Goal: Task Accomplishment & Management: Manage account settings

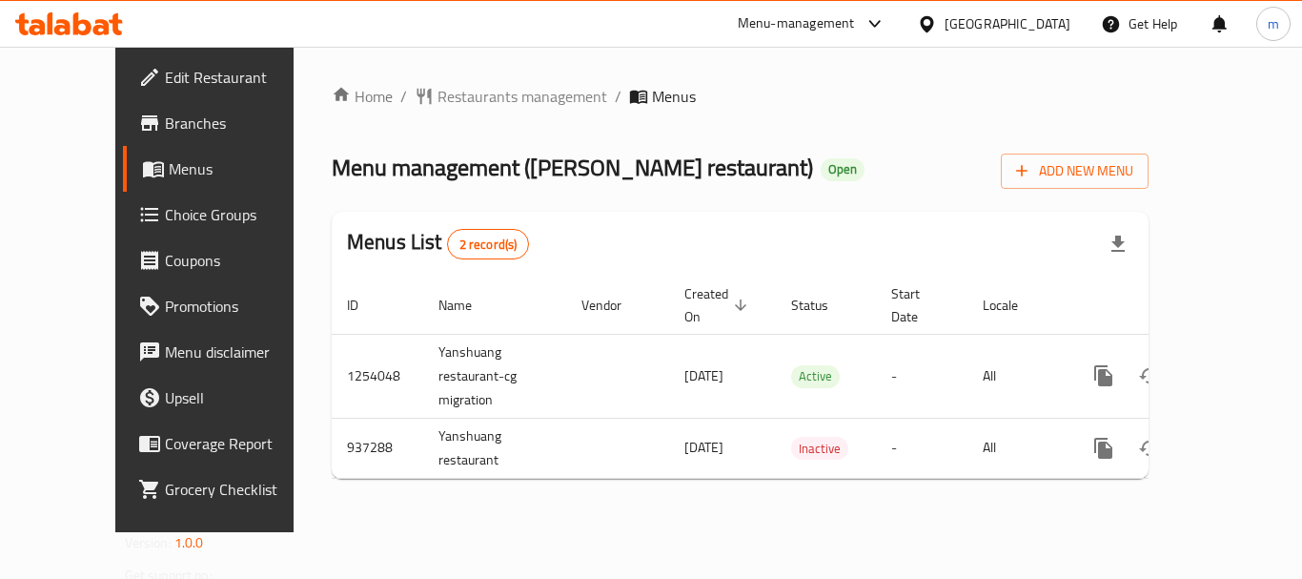
click at [165, 206] on span "Choice Groups" at bounding box center [241, 214] width 153 height 23
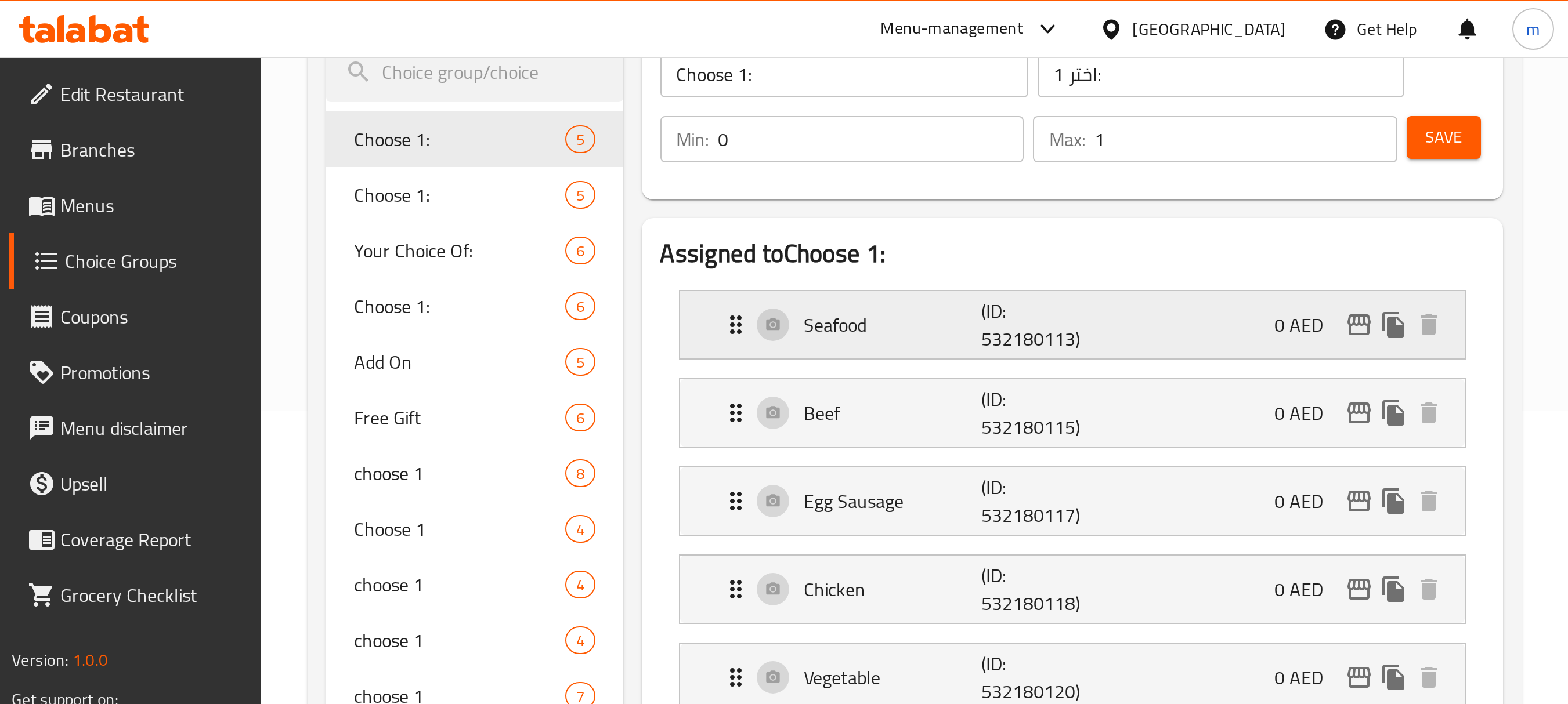
scroll to position [174, 0]
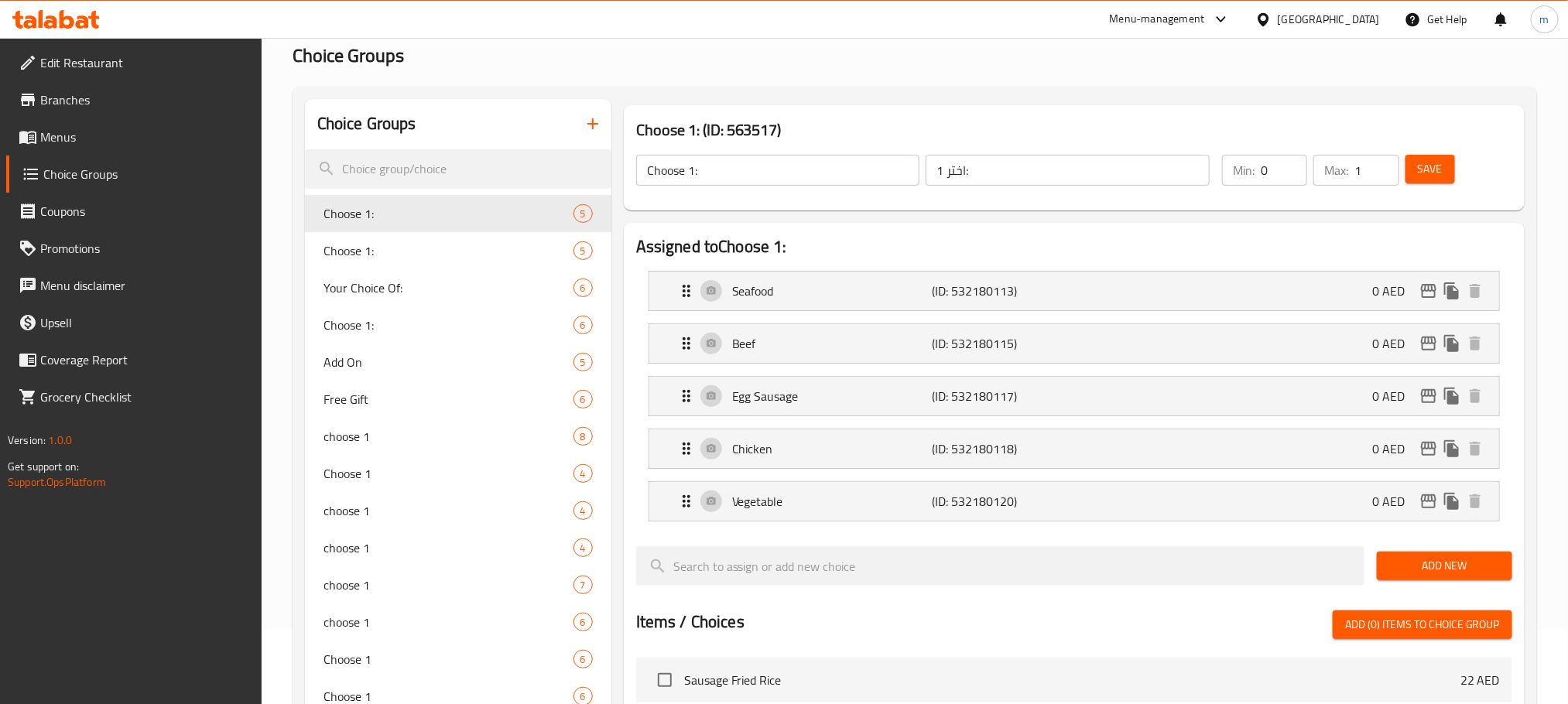
scroll to position [116, 0]
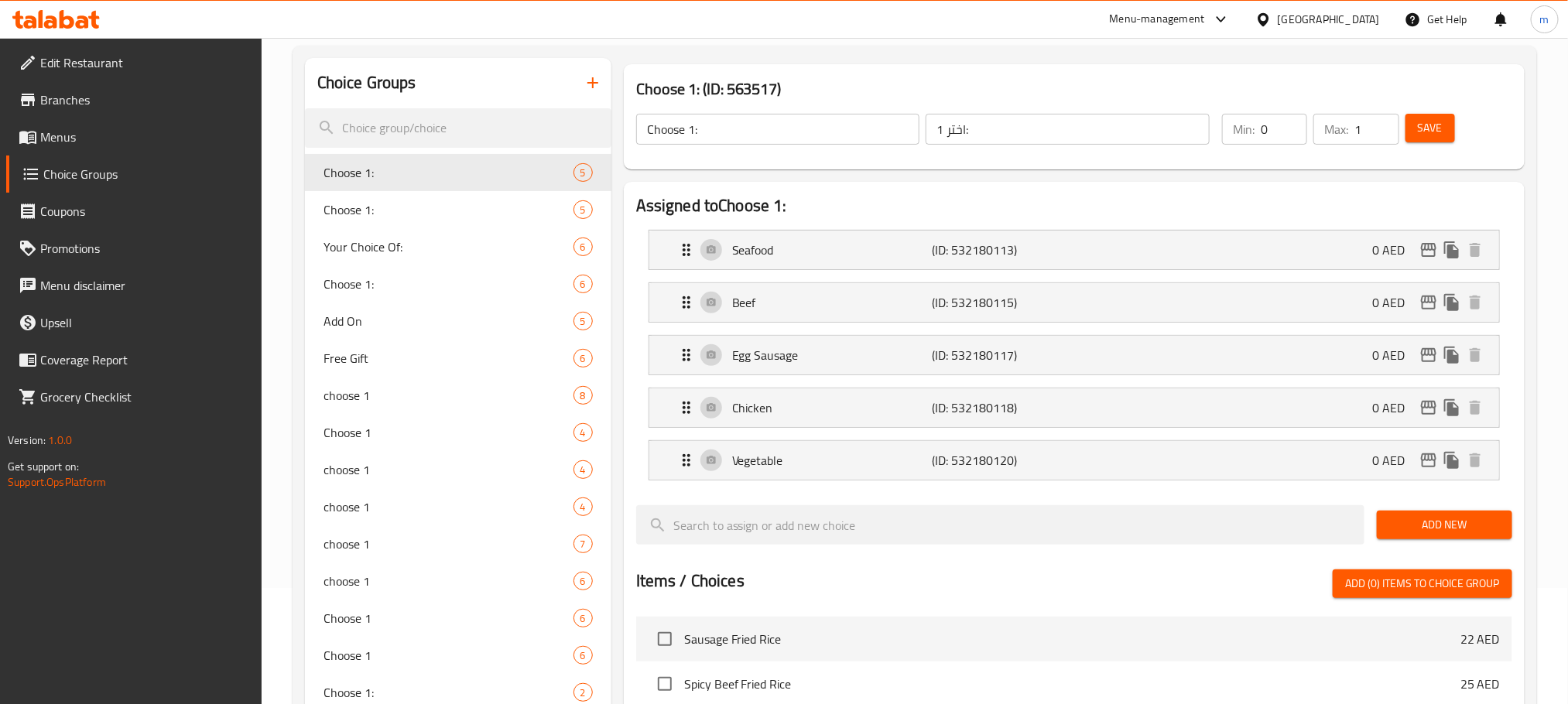
click at [73, 21] on icon at bounding box center [67, 19] width 15 height 19
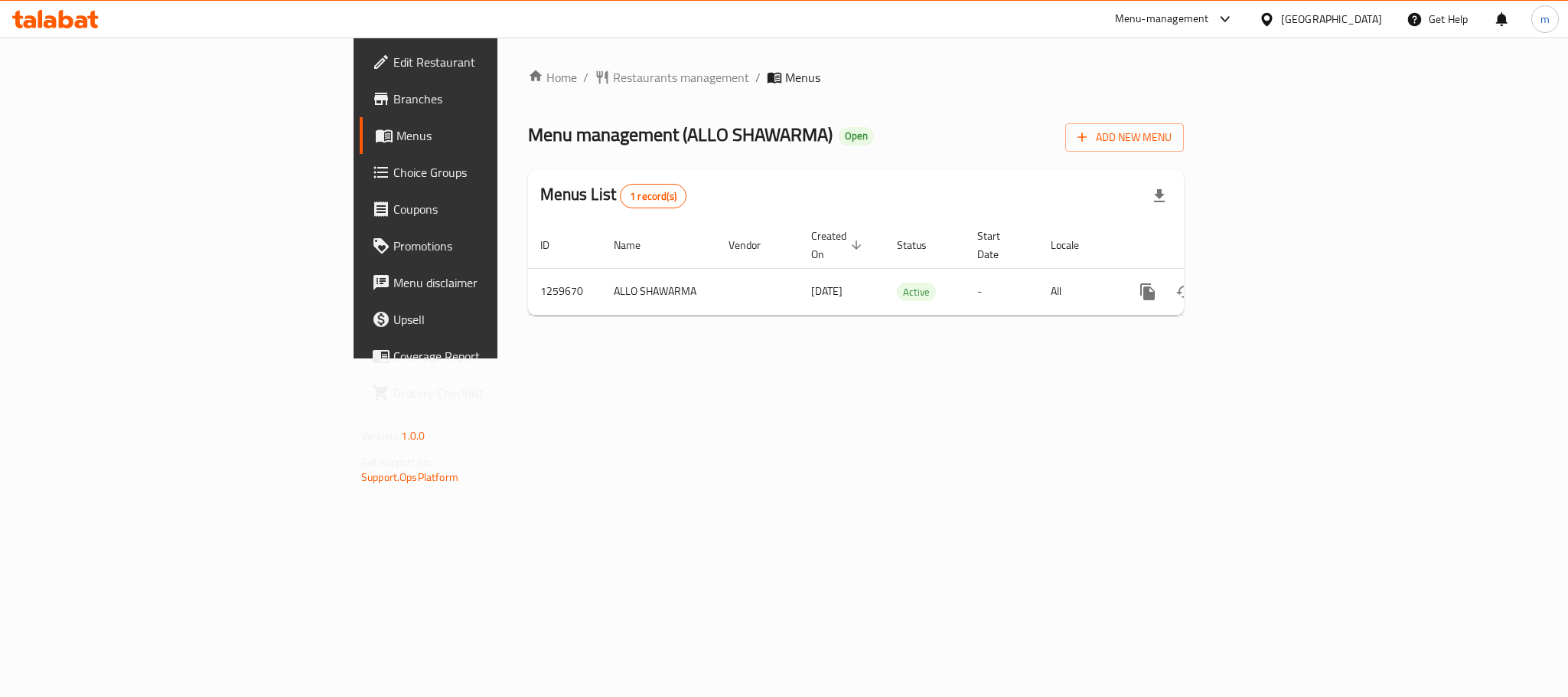
click at [393, 174] on span "Choice Groups" at bounding box center [498, 172] width 210 height 18
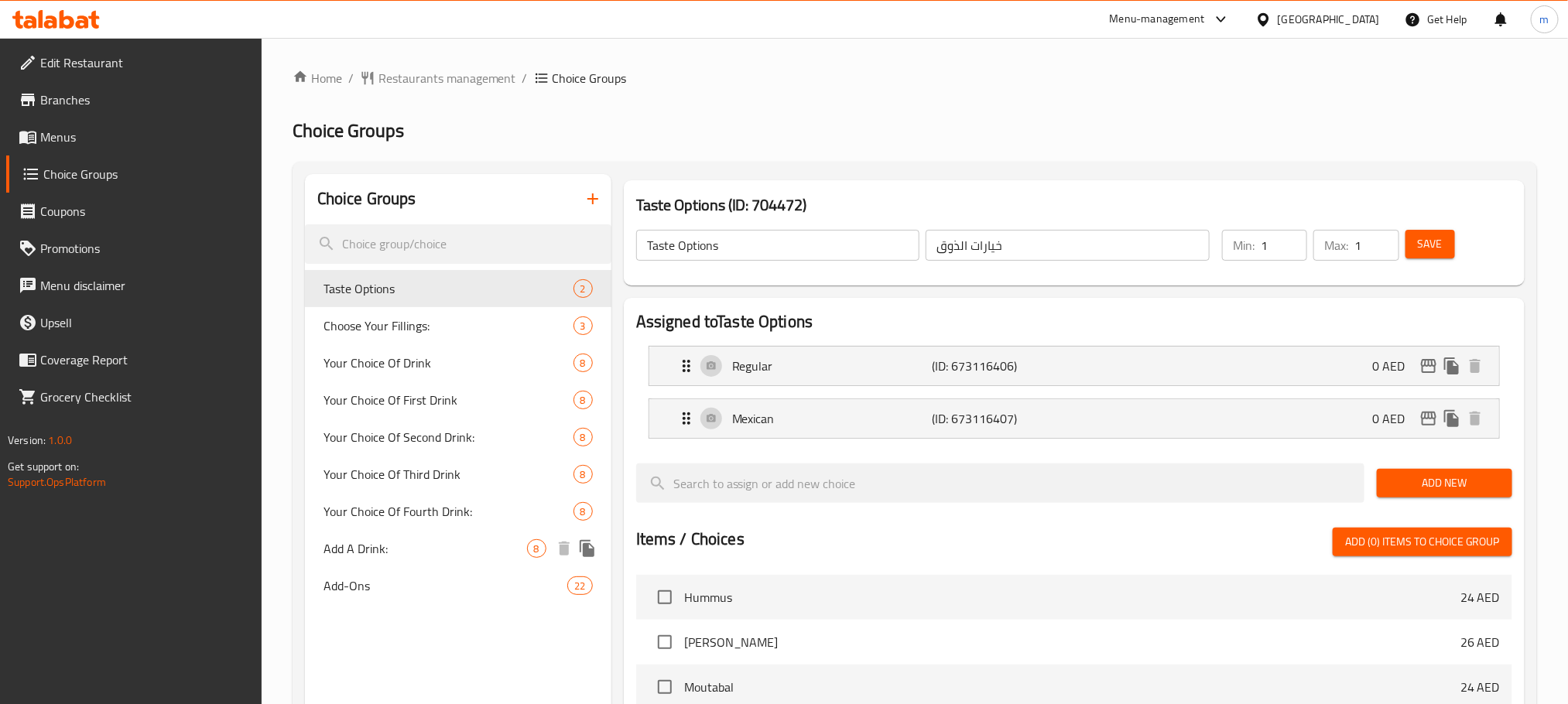
click at [362, 551] on span "Add A Drink:" at bounding box center [425, 547] width 204 height 19
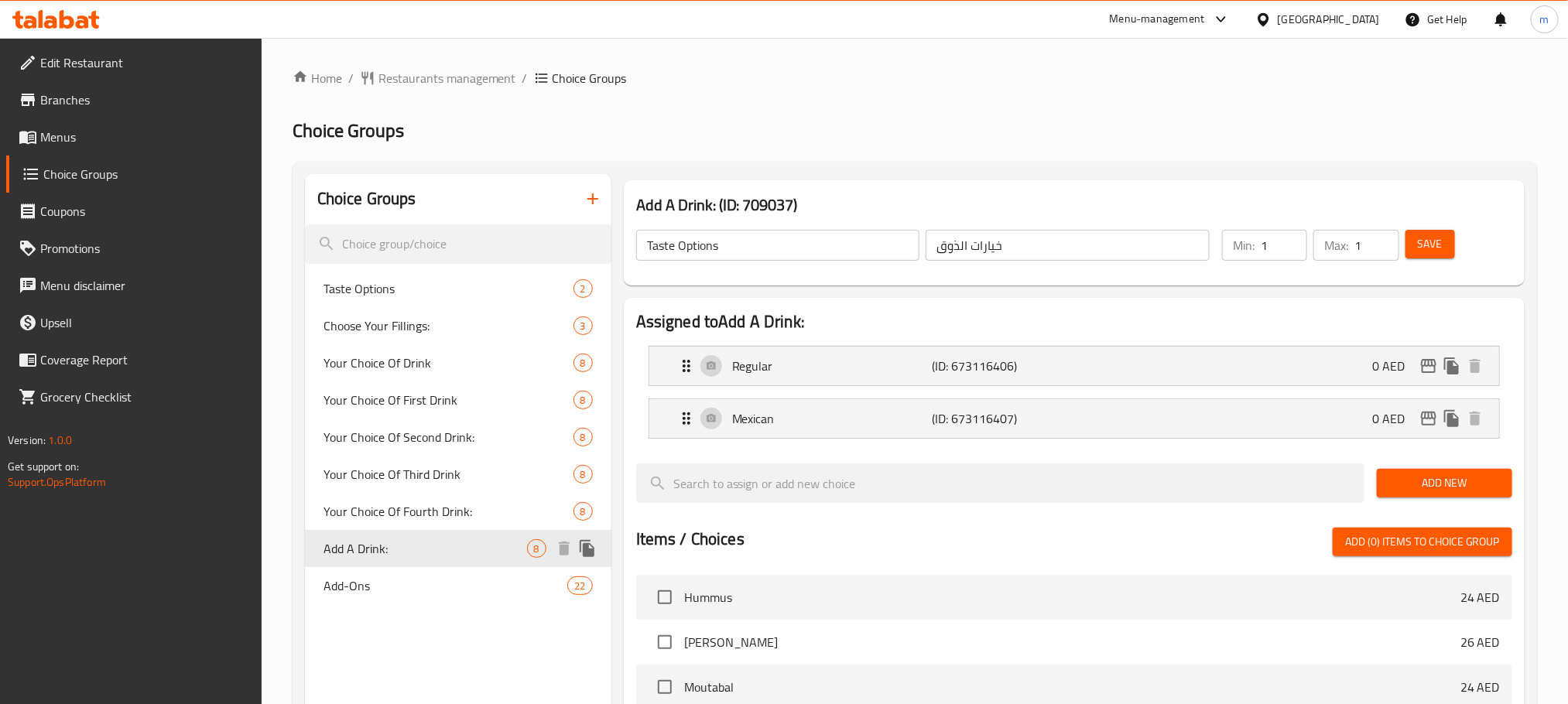
type input "Add A Drink:"
type input "أضف مشروبًا:"
type input "0"
type input "8"
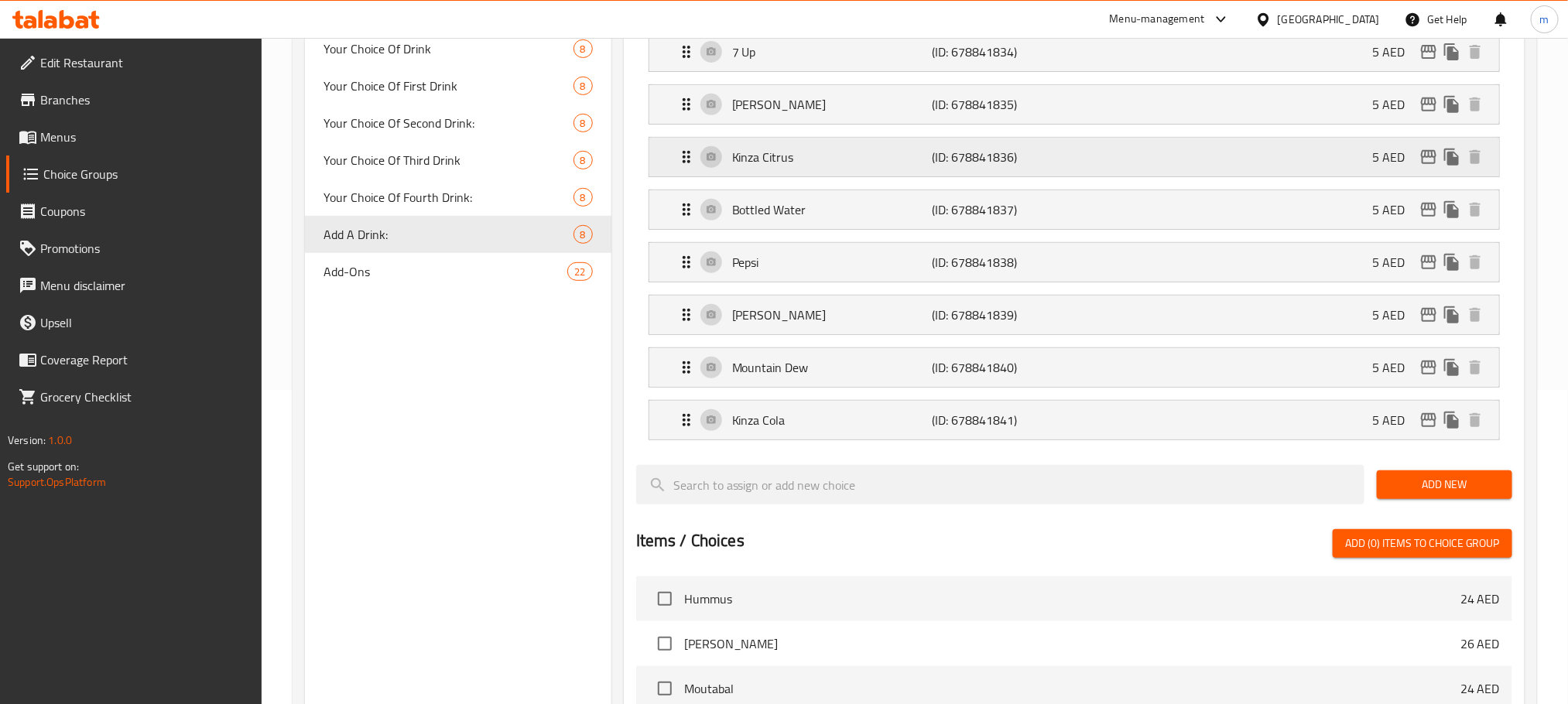
scroll to position [348, 0]
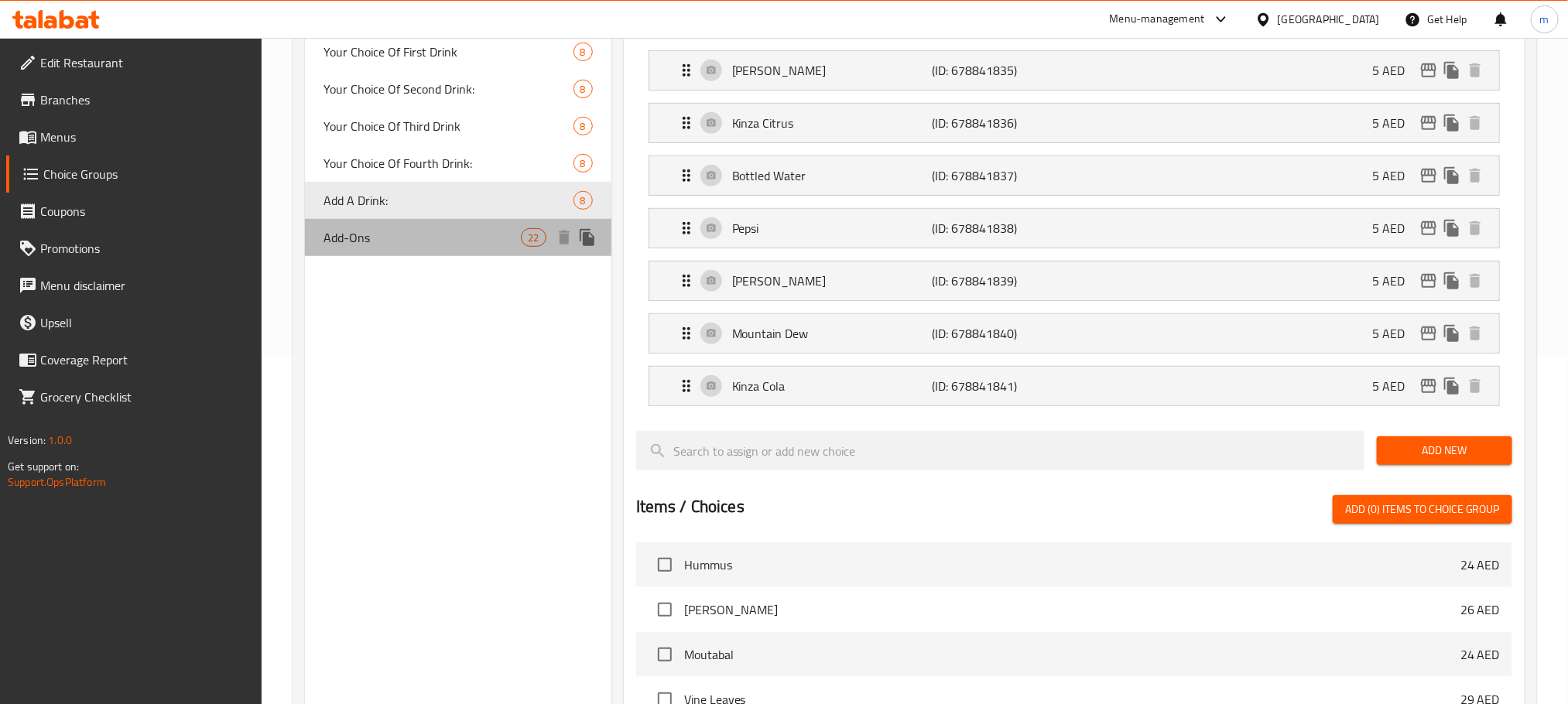
click at [384, 225] on div "Add-Ons 22" at bounding box center [459, 238] width 307 height 37
type input "Add-Ons"
type input "الإضافات"
type input "22"
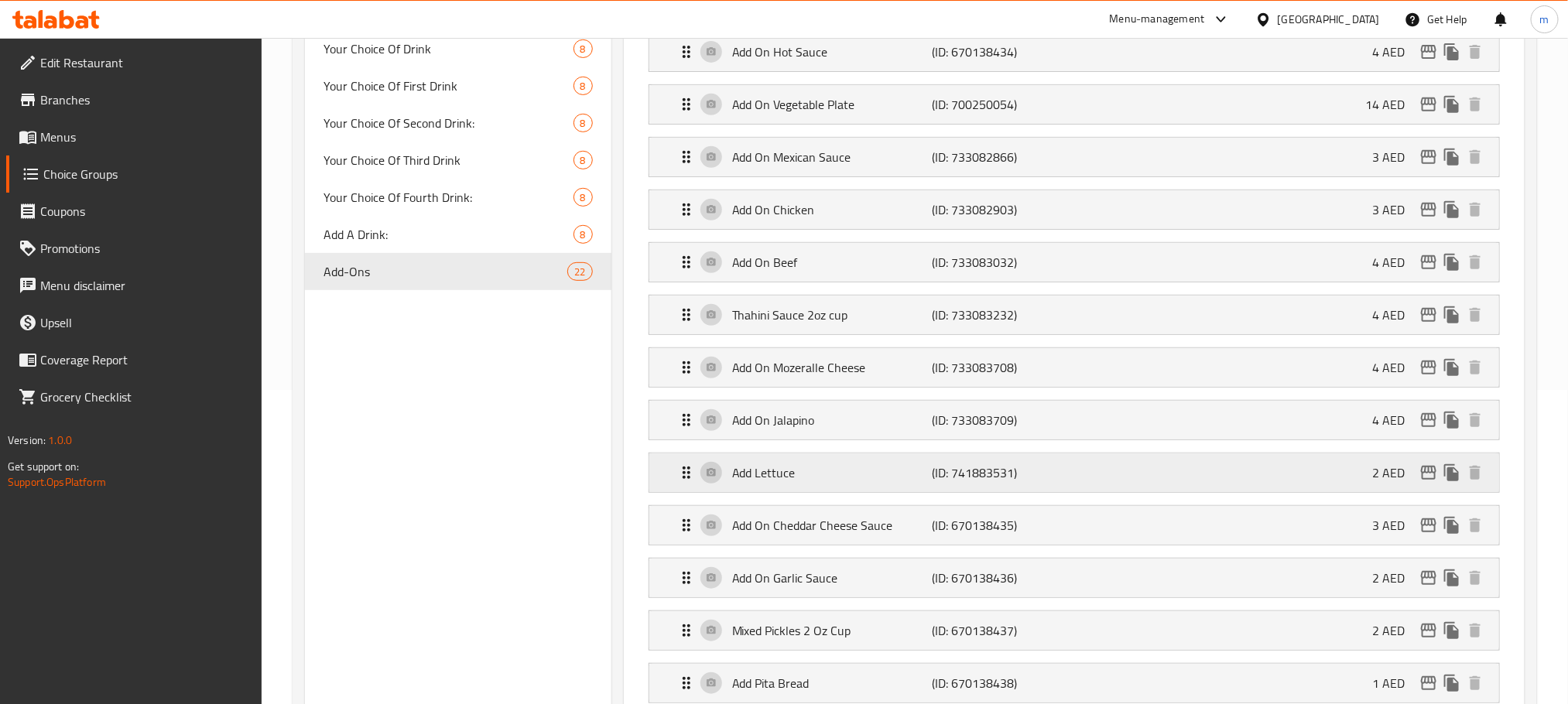
scroll to position [232, 0]
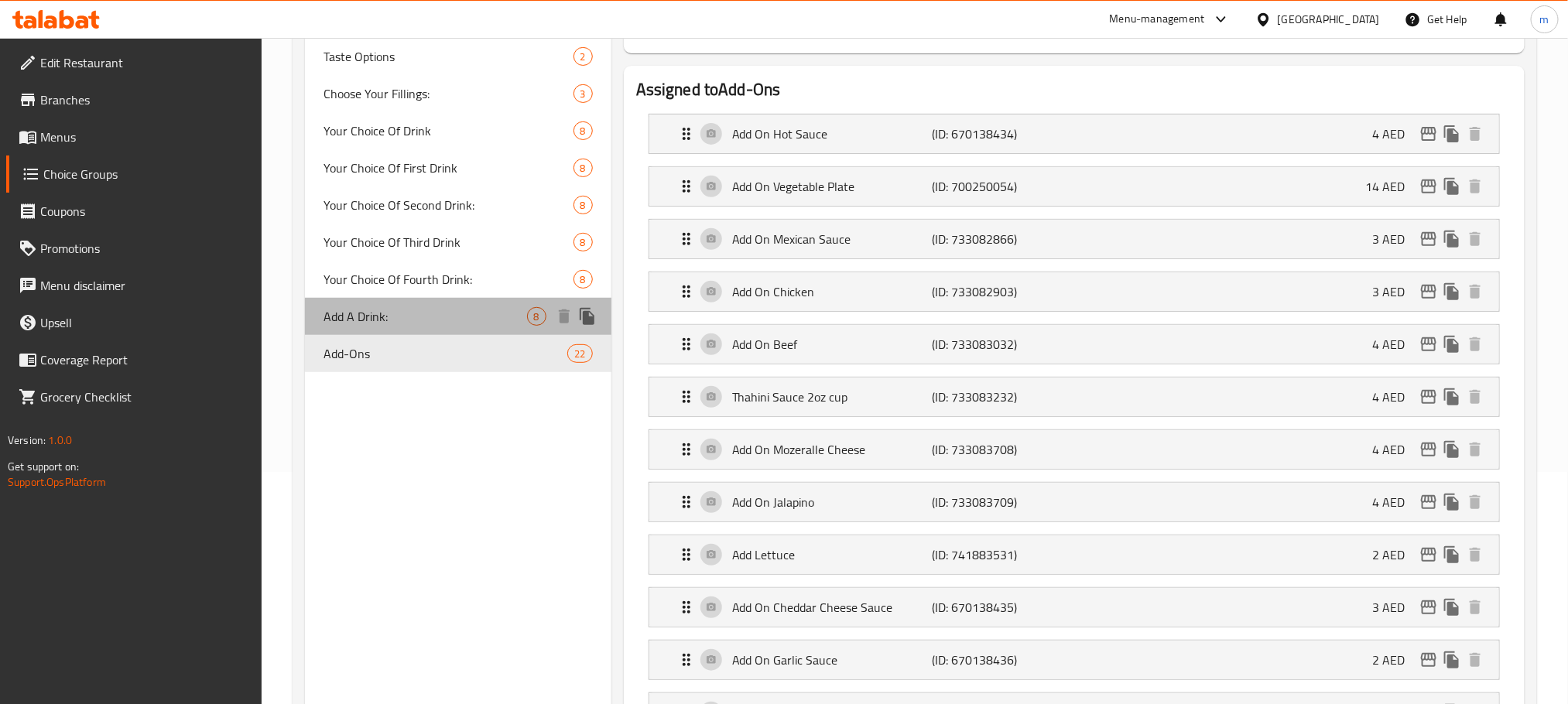
click at [386, 327] on div "Add A Drink: 8" at bounding box center [459, 316] width 307 height 37
type input "Add A Drink:"
type input "أضف مشروبًا:"
type input "8"
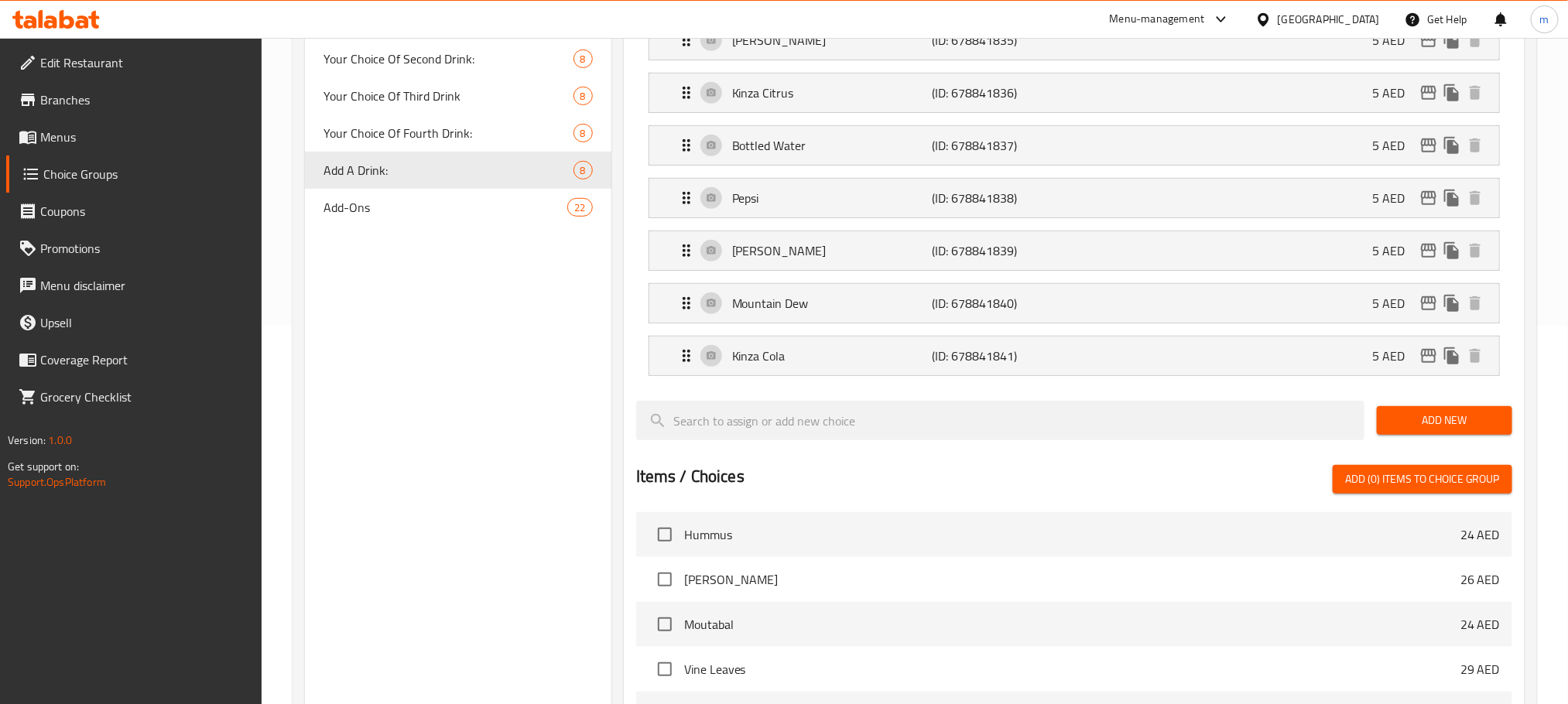
scroll to position [778, 0]
